Goal: Information Seeking & Learning: Compare options

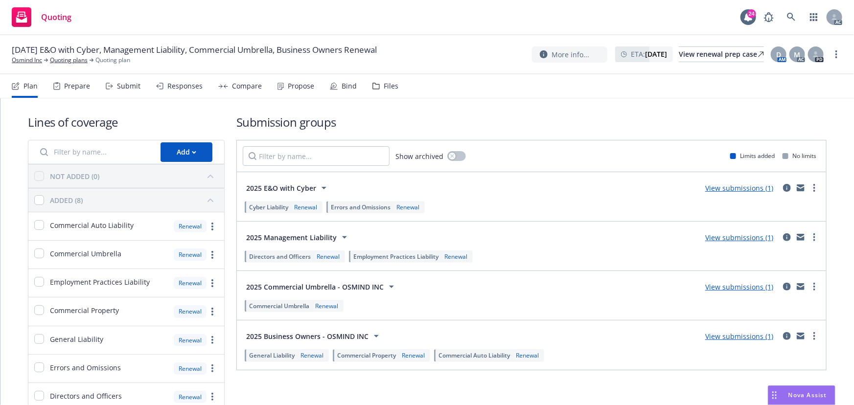
click at [178, 90] on div "Responses" at bounding box center [184, 86] width 35 height 8
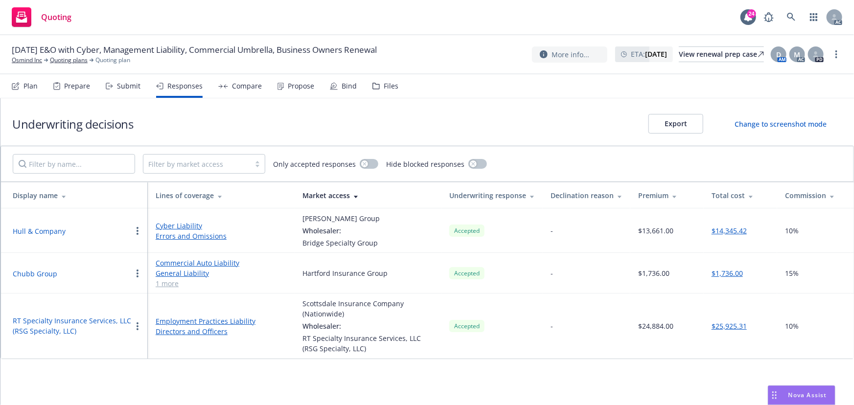
click at [377, 89] on div "Files" at bounding box center [385, 85] width 26 height 23
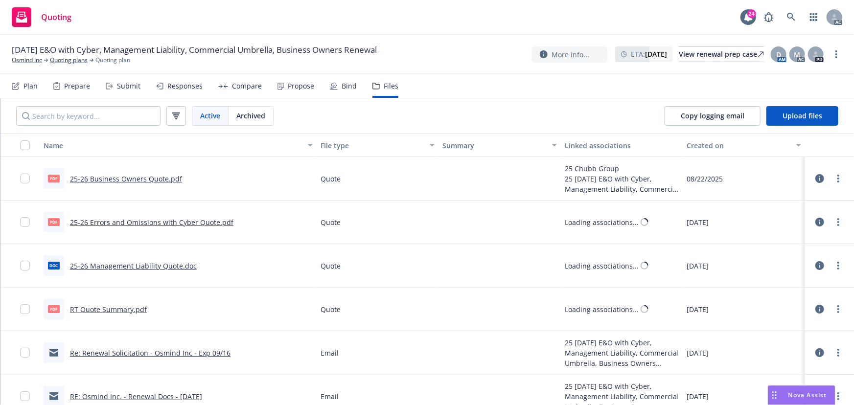
click at [179, 88] on div "Responses" at bounding box center [184, 86] width 35 height 8
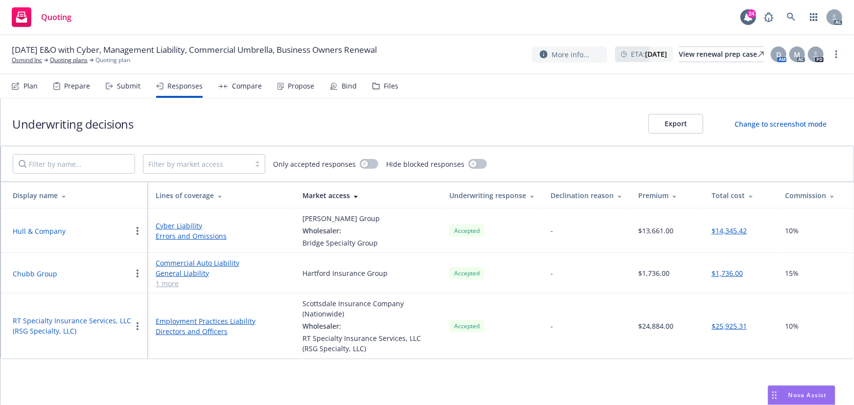
click at [164, 285] on link "1 more" at bounding box center [221, 283] width 131 height 10
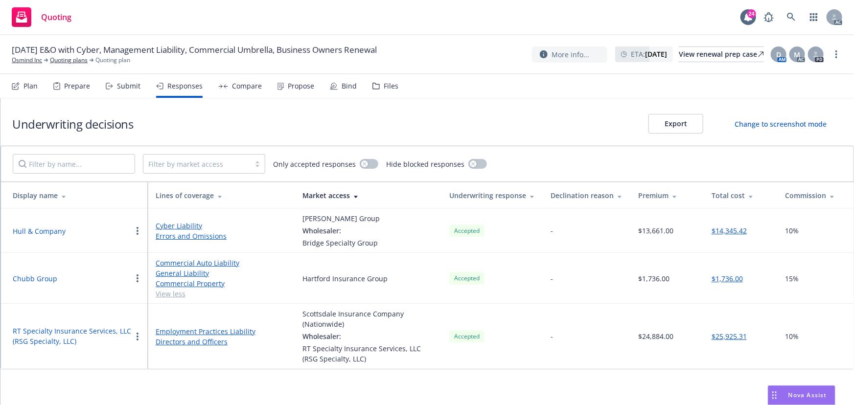
click at [39, 278] on button "Chubb Group" at bounding box center [35, 278] width 45 height 10
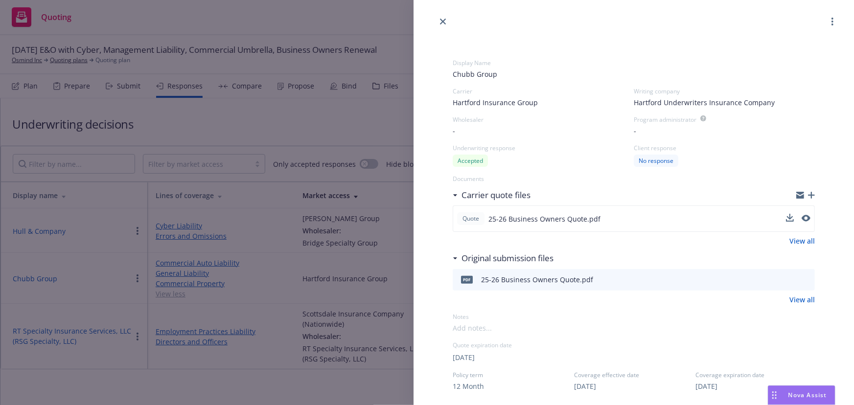
drag, startPoint x: 797, startPoint y: 212, endPoint x: 802, endPoint y: 214, distance: 5.7
click at [801, 213] on button at bounding box center [805, 219] width 9 height 12
click at [800, 220] on icon "preview file" at bounding box center [804, 218] width 9 height 7
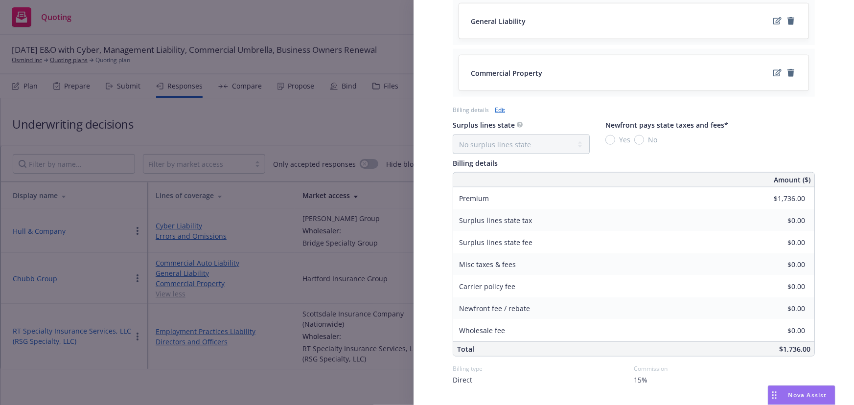
scroll to position [500, 0]
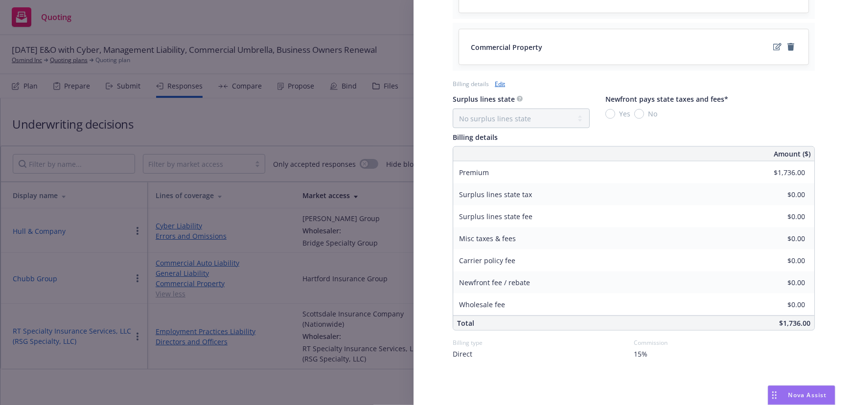
drag, startPoint x: 297, startPoint y: 125, endPoint x: 330, endPoint y: 100, distance: 40.8
click at [298, 124] on div "Display Name Chubb Group Carrier Hartford Insurance Group Writing company Hartf…" at bounding box center [427, 202] width 854 height 405
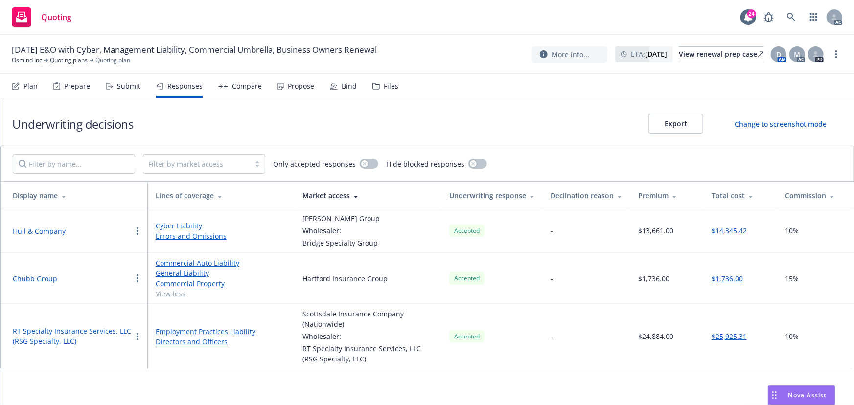
click at [305, 88] on div "Propose" at bounding box center [301, 86] width 26 height 8
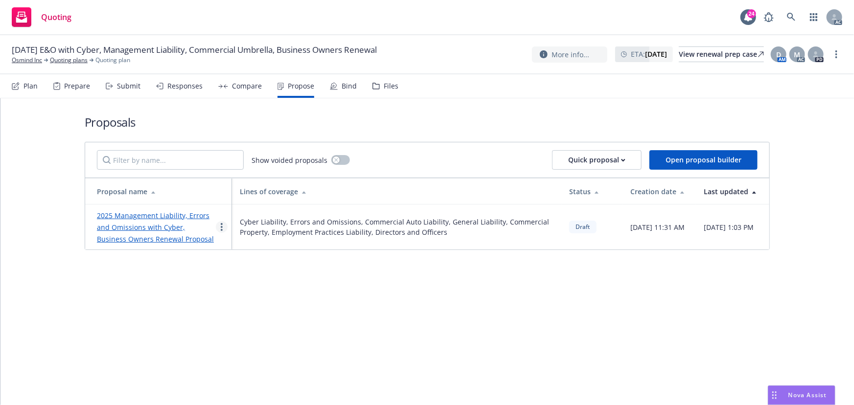
click at [221, 227] on icon "more" at bounding box center [222, 227] width 2 height 8
click at [233, 326] on span "See client view" at bounding box center [252, 328] width 72 height 9
